Goal: Information Seeking & Learning: Learn about a topic

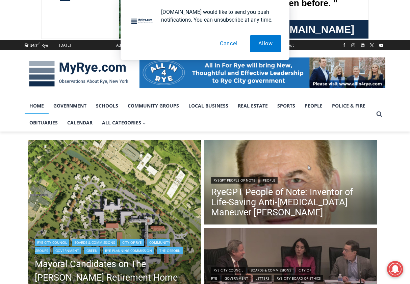
scroll to position [101, 0]
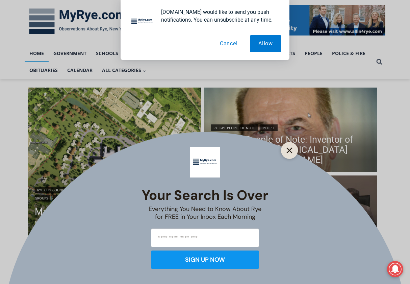
click at [287, 153] on icon "Close" at bounding box center [290, 150] width 6 height 6
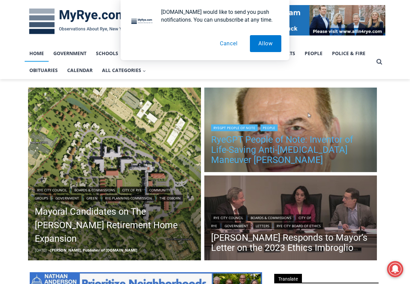
click at [242, 148] on link "RyeGPT People of Note: Inventor of Life-Saving Anti-[MEDICAL_DATA] Maneuver [PE…" at bounding box center [290, 149] width 159 height 30
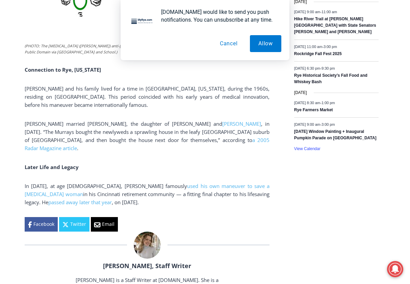
scroll to position [1149, 0]
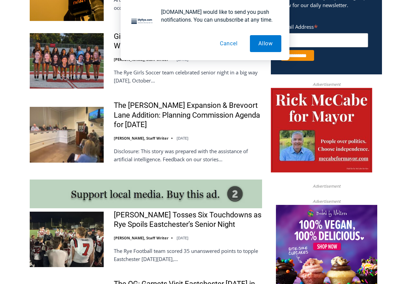
scroll to position [507, 0]
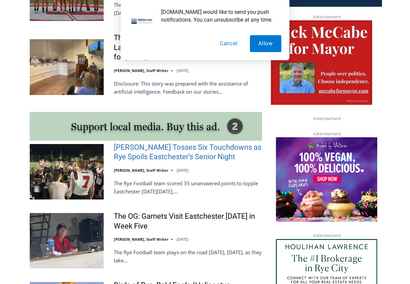
click at [151, 147] on link "[PERSON_NAME] Tosses Six Touchdowns as Rye Spoils Eastchester’s Senior Night" at bounding box center [188, 152] width 148 height 19
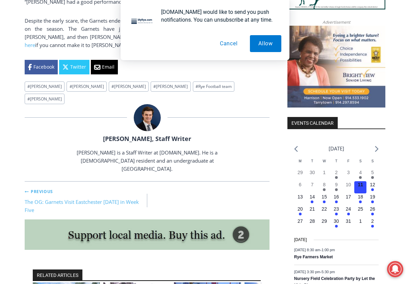
scroll to position [642, 0]
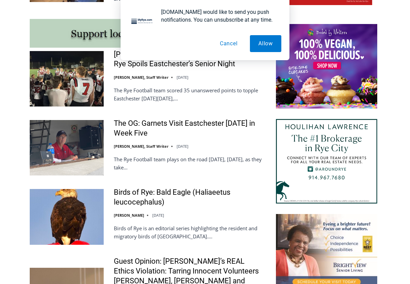
scroll to position [642, 0]
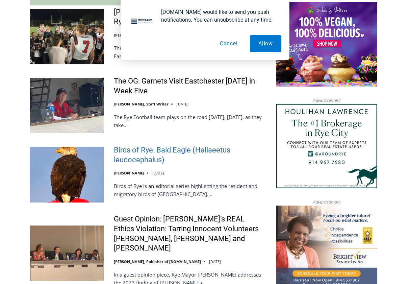
click at [143, 152] on link "Birds of Rye: Bald Eagle (Haliaeetus leucocephalus)" at bounding box center [188, 154] width 148 height 19
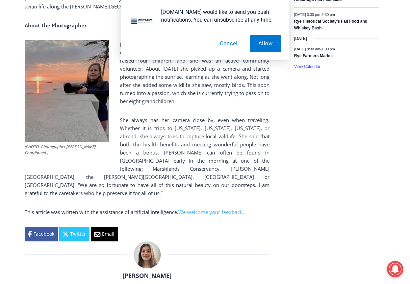
scroll to position [1069, 0]
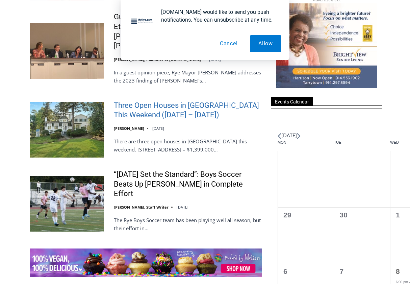
scroll to position [845, 0]
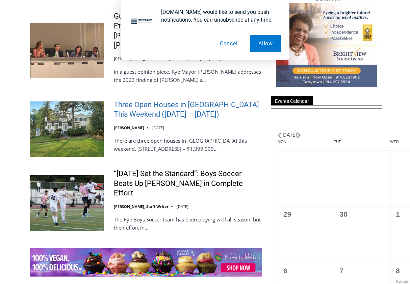
click at [126, 100] on link "Three Open Houses in [GEOGRAPHIC_DATA] This Weekend ([DATE] – [DATE])" at bounding box center [188, 109] width 148 height 19
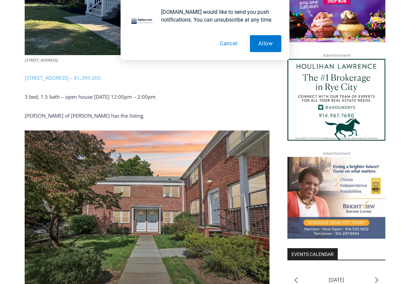
scroll to position [574, 0]
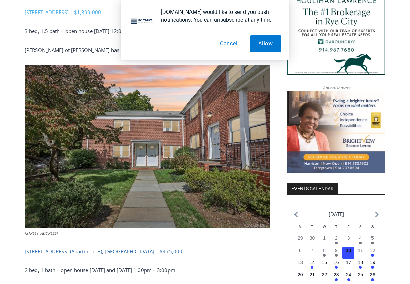
click at [134, 248] on link "24 Wappanocca Ave (Apartment B), Rye – $475,000" at bounding box center [104, 251] width 158 height 7
click at [228, 43] on button "Cancel" at bounding box center [229, 43] width 35 height 17
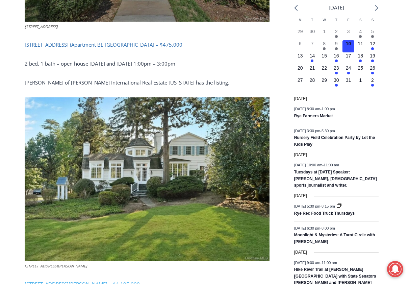
scroll to position [845, 0]
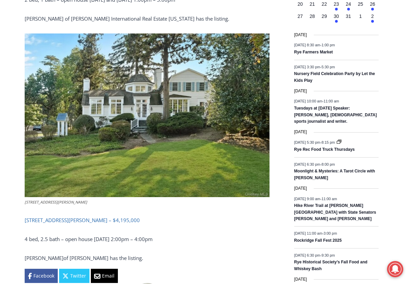
click at [82, 217] on link "162 Kirby Lane, Rye – $4,195,000" at bounding box center [82, 220] width 115 height 7
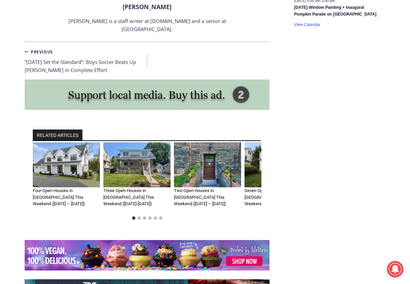
scroll to position [1183, 0]
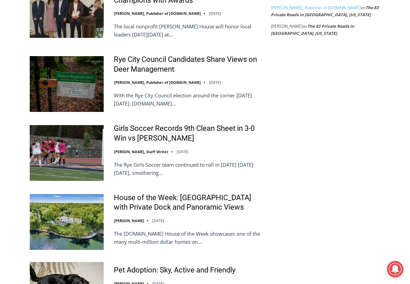
scroll to position [1419, 0]
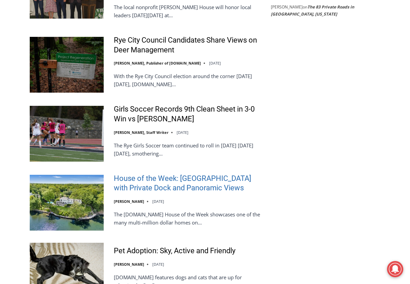
click at [177, 174] on link "House of the Week: [GEOGRAPHIC_DATA] with Private Dock and Panoramic Views" at bounding box center [188, 183] width 148 height 19
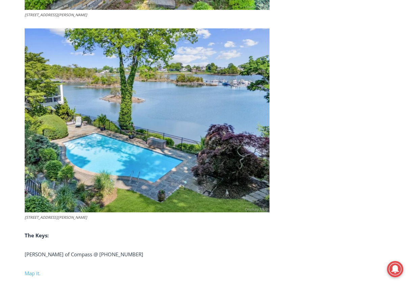
scroll to position [2530, 0]
